Goal: Information Seeking & Learning: Learn about a topic

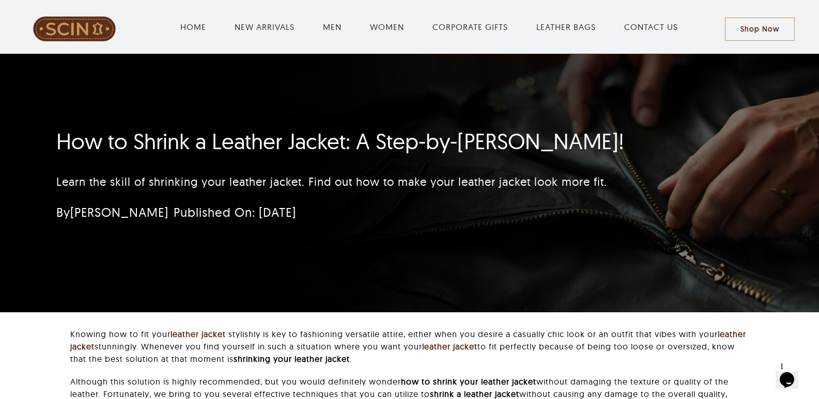
click at [170, 143] on h1 "How to Shrink a Leather Jacket: A Step-by-[PERSON_NAME]!" at bounding box center [347, 142] width 583 height 26
copy h1 "Shrink"
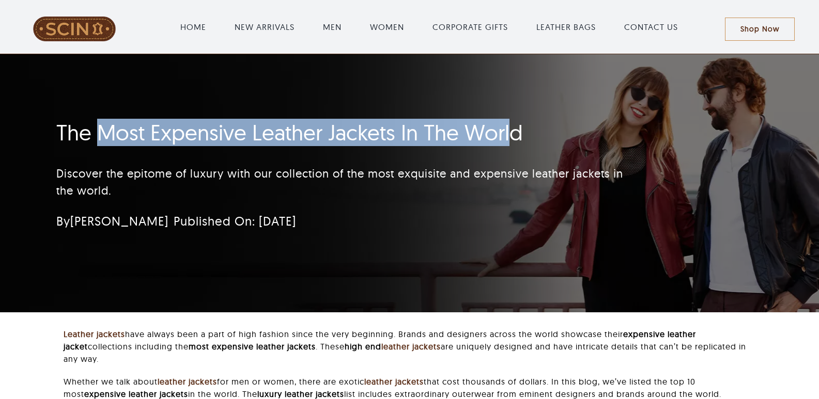
drag, startPoint x: 96, startPoint y: 142, endPoint x: 514, endPoint y: 139, distance: 418.4
click at [514, 139] on h1 "The Most Expensive Leather Jackets In The World" at bounding box center [347, 133] width 583 height 26
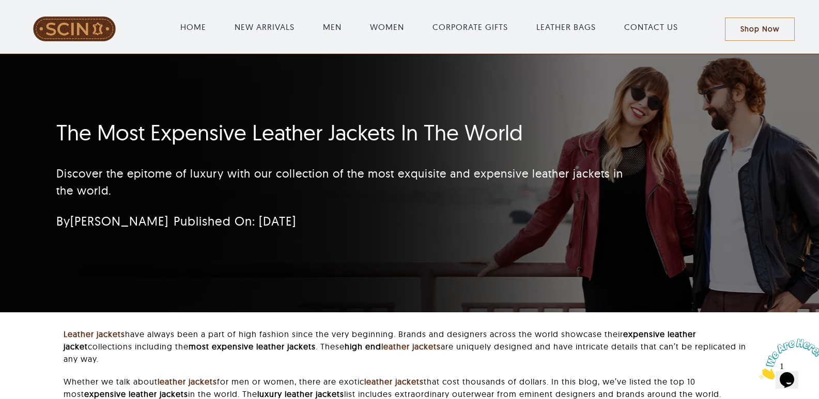
click at [102, 175] on p "Discover the epitome of luxury with our collection of the most exquisite and ex…" at bounding box center [347, 182] width 583 height 34
click at [97, 134] on h1 "The Most Expensive Leather Jackets In The World" at bounding box center [347, 133] width 583 height 26
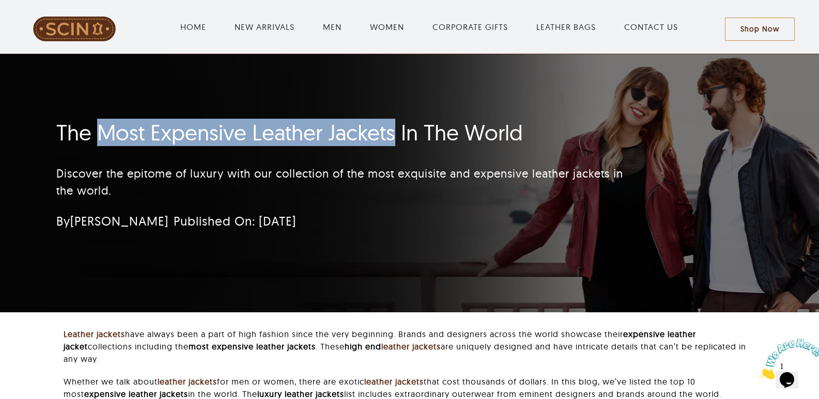
drag, startPoint x: 100, startPoint y: 134, endPoint x: 394, endPoint y: 134, distance: 293.9
click at [394, 134] on h1 "The Most Expensive Leather Jackets In The World" at bounding box center [347, 133] width 583 height 26
copy h1 "Most Expensive Leather Jackets"
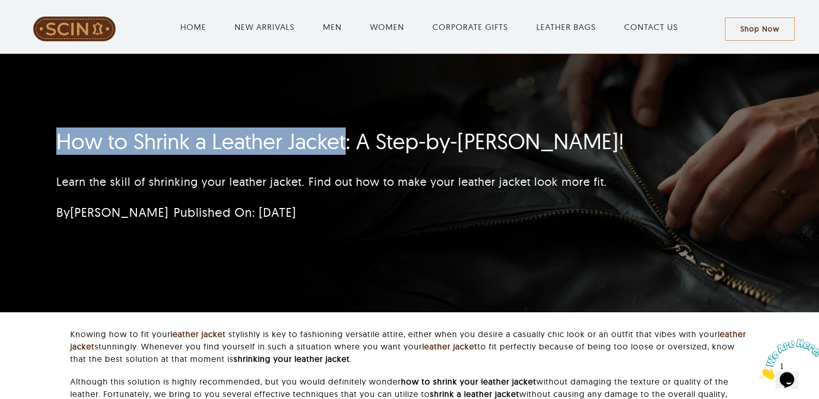
drag, startPoint x: 52, startPoint y: 137, endPoint x: 343, endPoint y: 146, distance: 291.5
click at [343, 146] on div "How to Shrink a Leather Jacket: A Step-by-Step Guide! Learn the skill of shrink…" at bounding box center [348, 178] width 612 height 110
copy h1 "How to Shrink a Leather Jacket"
click at [91, 151] on h1 "How to Shrink a Leather Jacket: A Step-by-[PERSON_NAME]!" at bounding box center [347, 142] width 583 height 26
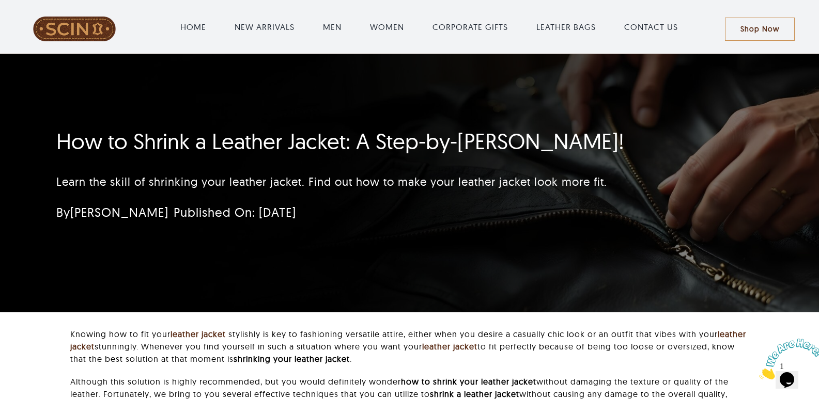
click at [61, 142] on h1 "How to Shrink a Leather Jacket: A Step-by-[PERSON_NAME]!" at bounding box center [347, 142] width 583 height 26
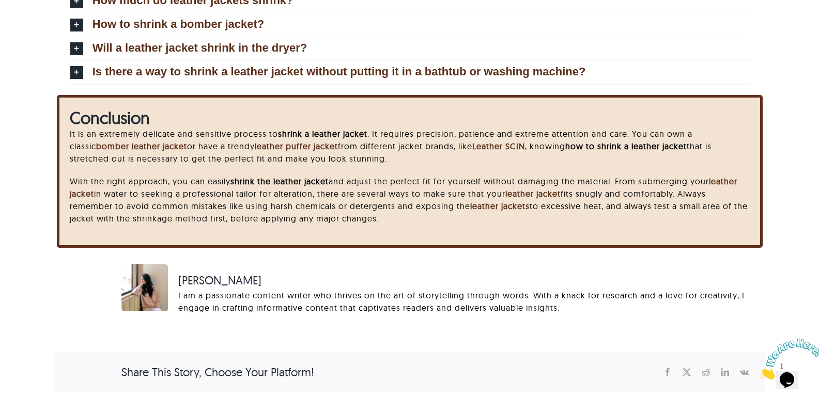
scroll to position [2407, 0]
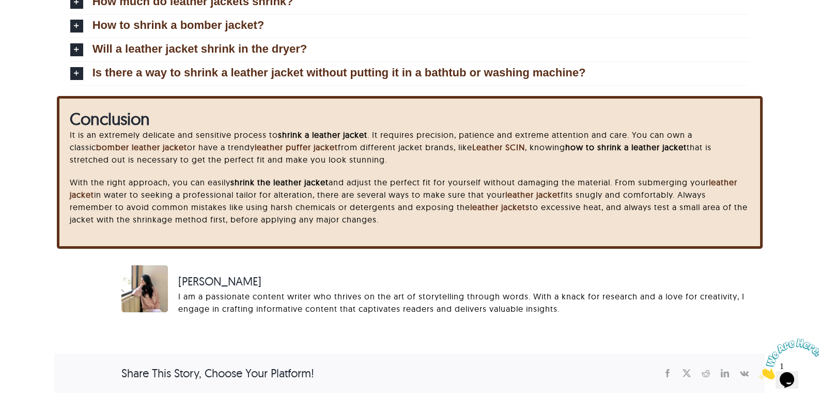
drag, startPoint x: 75, startPoint y: 148, endPoint x: 436, endPoint y: 254, distance: 375.8
